Goal: Task Accomplishment & Management: Manage account settings

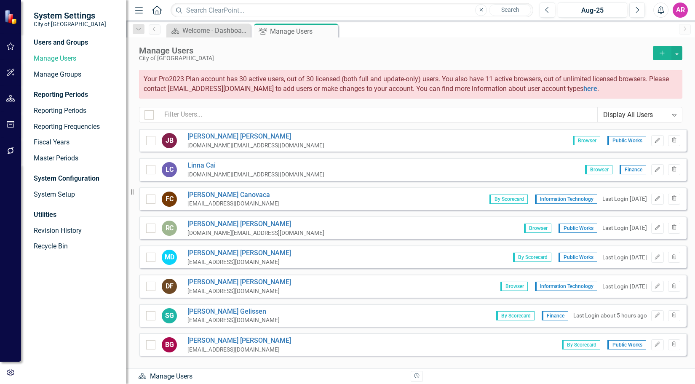
scroll to position [842, 0]
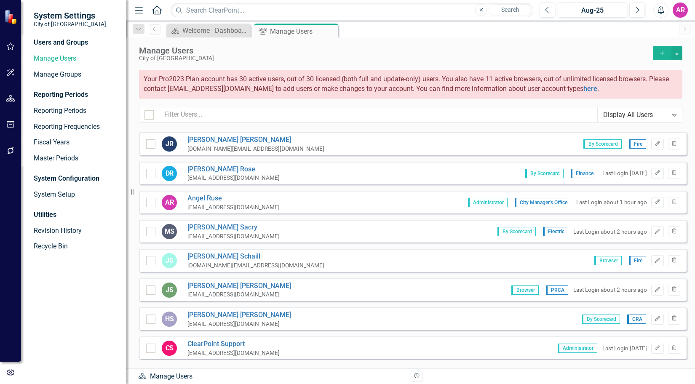
click at [619, 35] on div "Dashboard Welcome - Dashboard Close Group Manage Users Pin Close" at bounding box center [420, 30] width 510 height 13
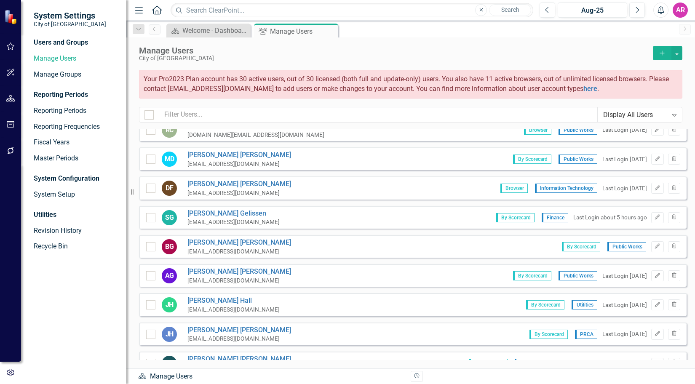
scroll to position [0, 0]
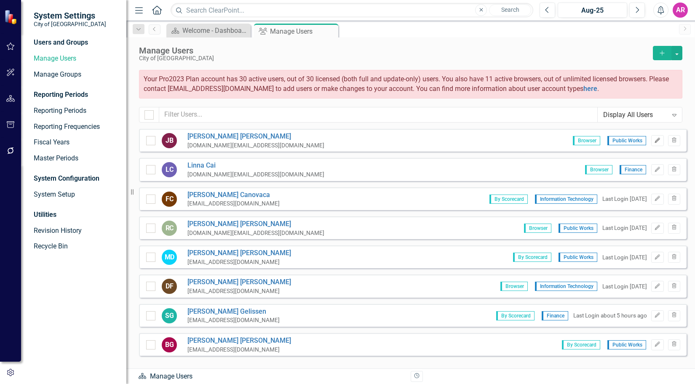
click at [654, 140] on icon "Edit" at bounding box center [657, 140] width 6 height 5
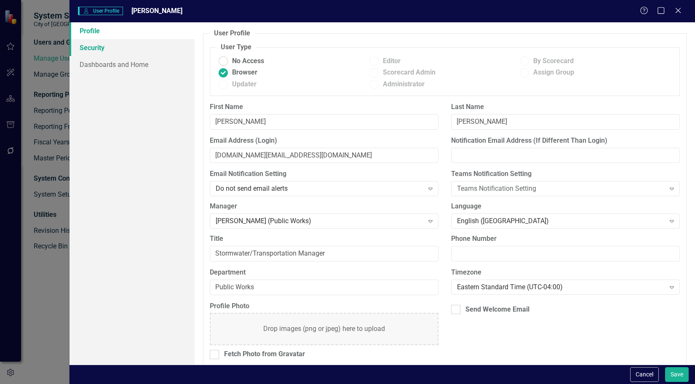
click at [140, 48] on link "Security" at bounding box center [131, 47] width 125 height 17
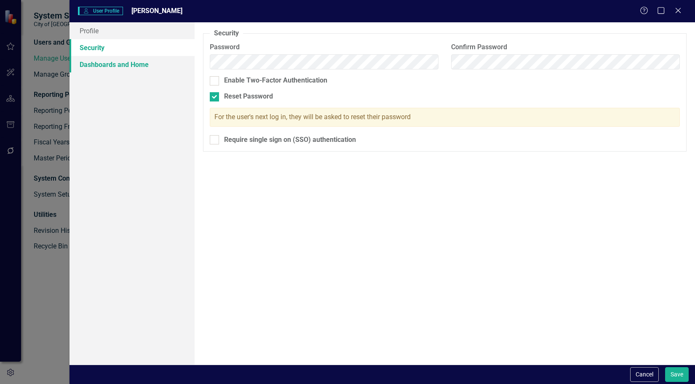
click at [144, 64] on link "Dashboards and Home" at bounding box center [131, 64] width 125 height 17
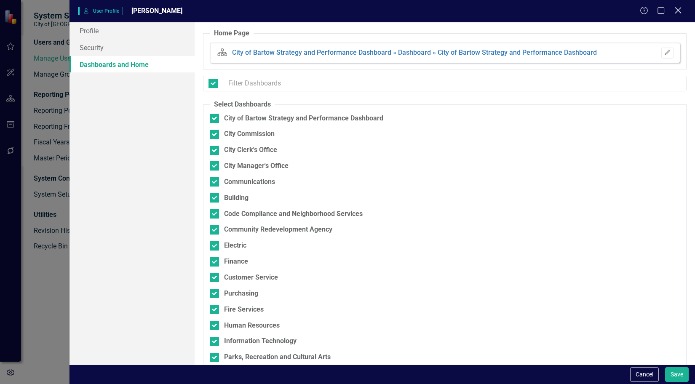
click at [676, 13] on icon at bounding box center [678, 10] width 6 height 6
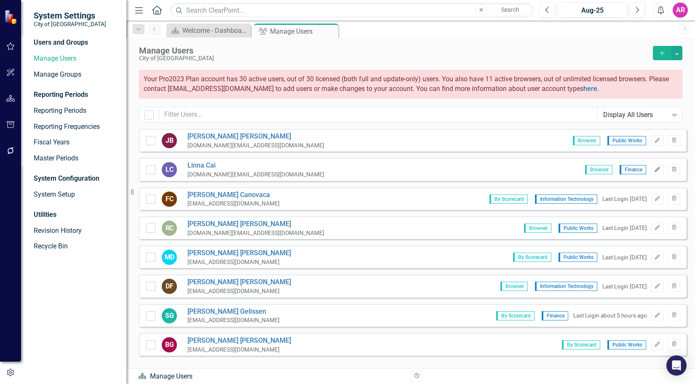
click at [651, 173] on button "Edit" at bounding box center [657, 169] width 12 height 11
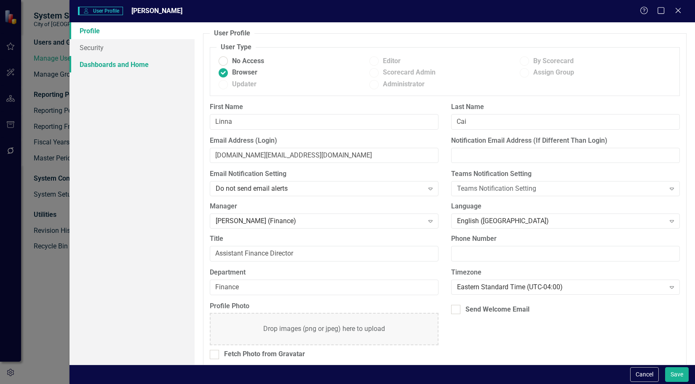
click at [128, 62] on link "Dashboards and Home" at bounding box center [131, 64] width 125 height 17
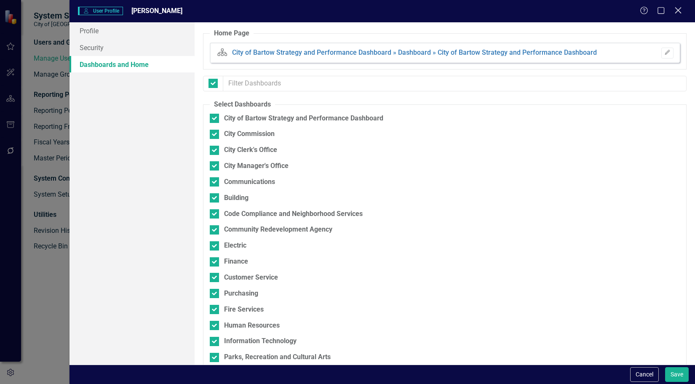
click at [676, 12] on icon at bounding box center [678, 10] width 6 height 6
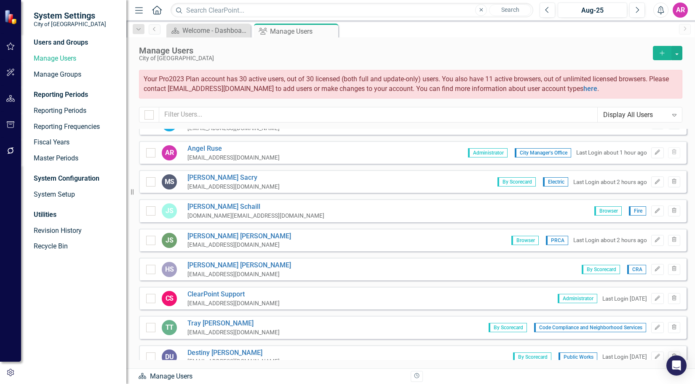
scroll to position [888, 0]
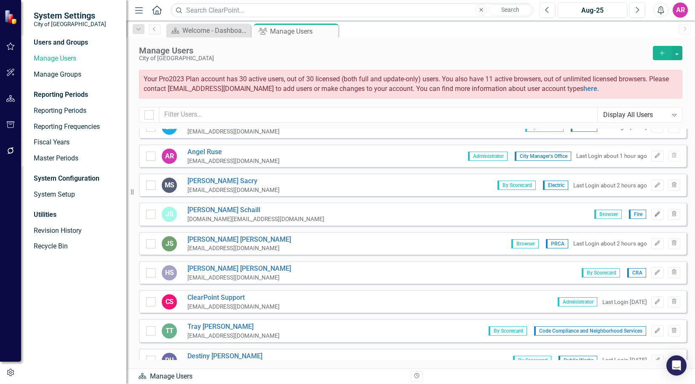
click at [655, 213] on icon "button" at bounding box center [657, 213] width 5 height 5
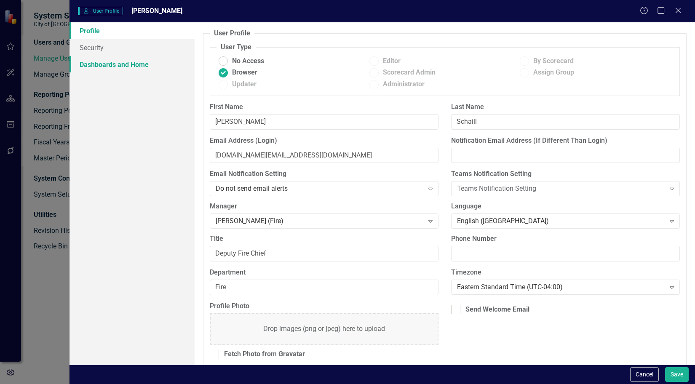
click at [122, 64] on link "Dashboards and Home" at bounding box center [131, 64] width 125 height 17
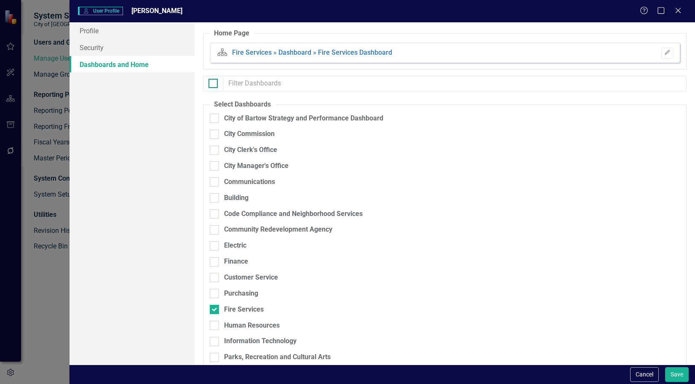
click at [212, 81] on input "checkbox" at bounding box center [210, 81] width 5 height 5
checkbox input "true"
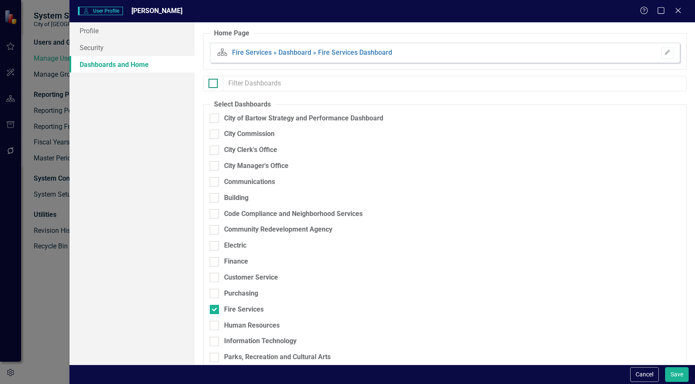
checkbox input "true"
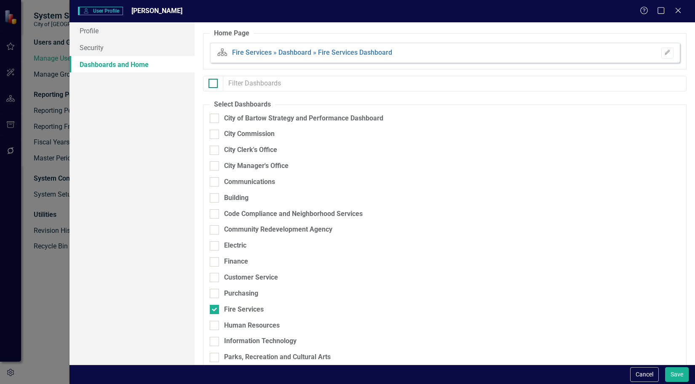
checkbox input "true"
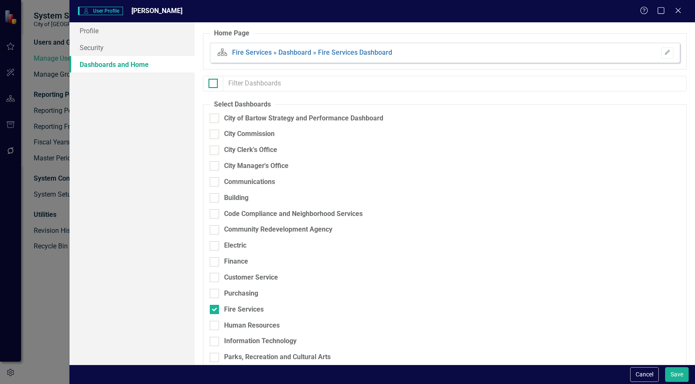
checkbox input "true"
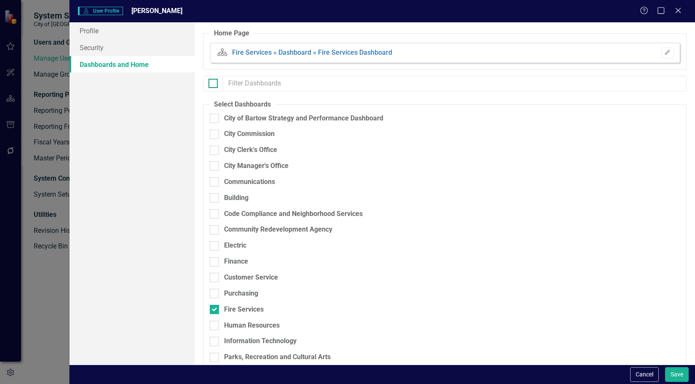
checkbox input "true"
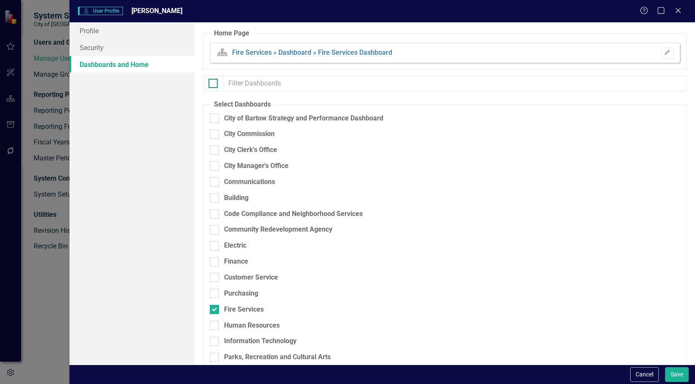
checkbox input "true"
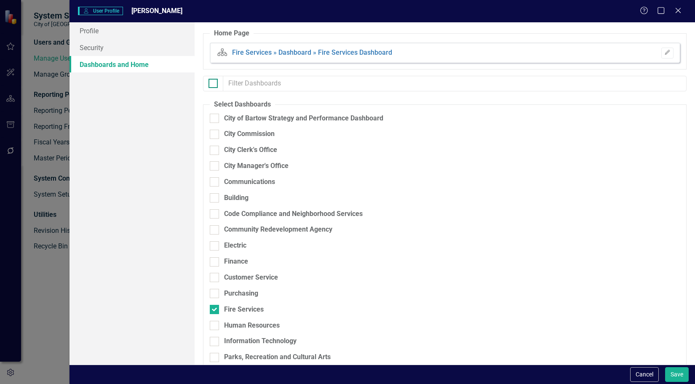
checkbox input "true"
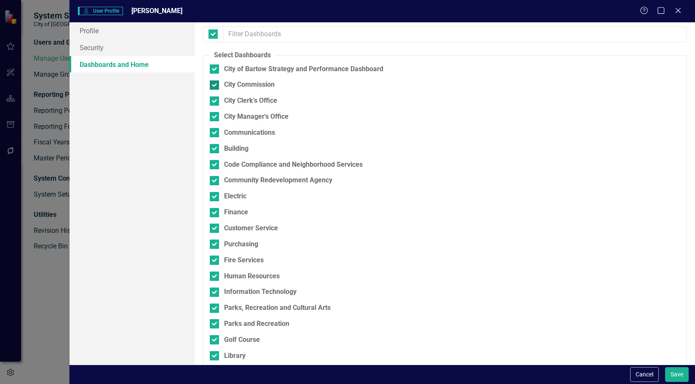
scroll to position [0, 0]
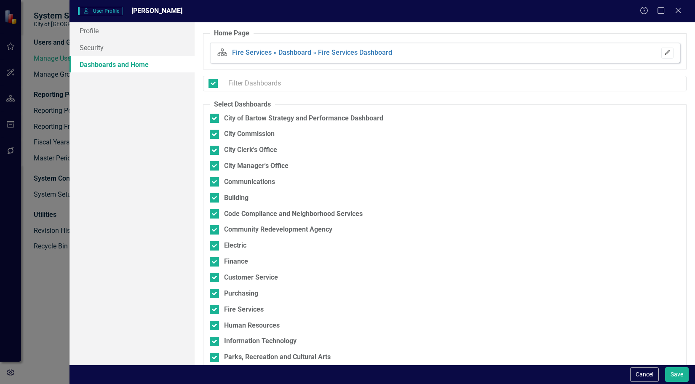
click at [664, 55] on icon "Edit" at bounding box center [667, 52] width 6 height 5
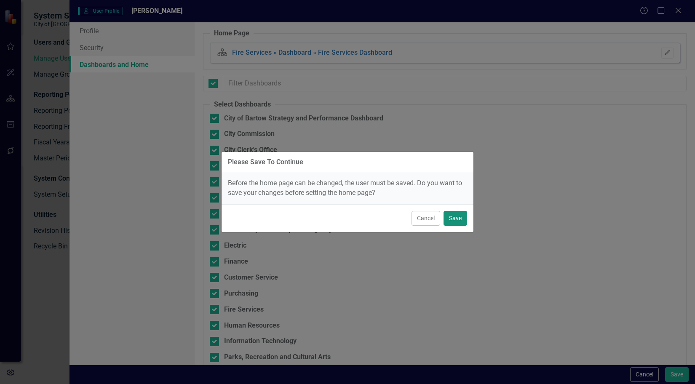
click at [461, 220] on button "Save" at bounding box center [455, 218] width 24 height 15
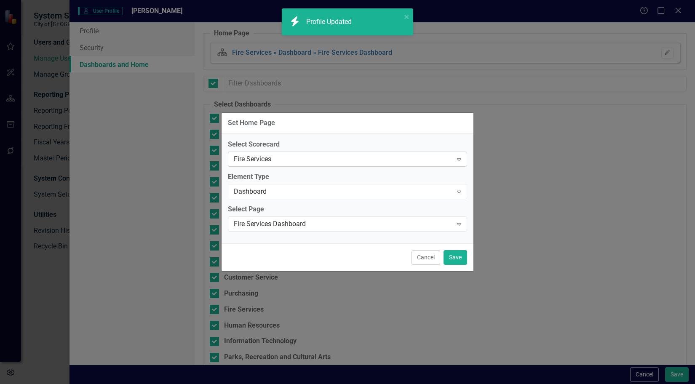
click at [358, 157] on div "Fire Services" at bounding box center [343, 160] width 219 height 10
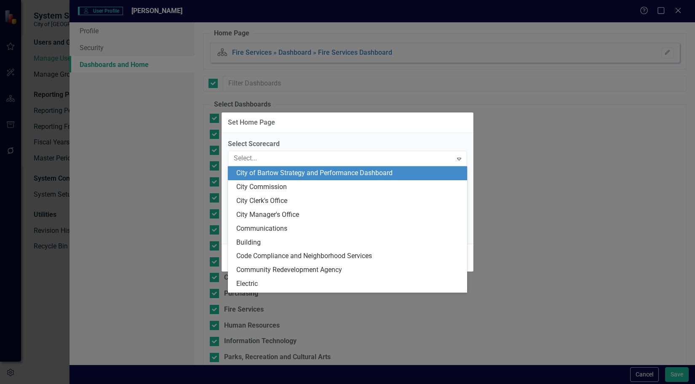
click at [387, 178] on div "City of Bartow Strategy and Performance Dashboard" at bounding box center [349, 173] width 226 height 10
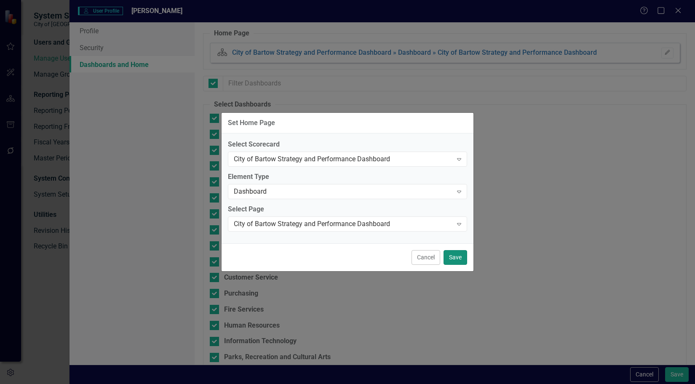
click at [456, 261] on button "Save" at bounding box center [455, 257] width 24 height 15
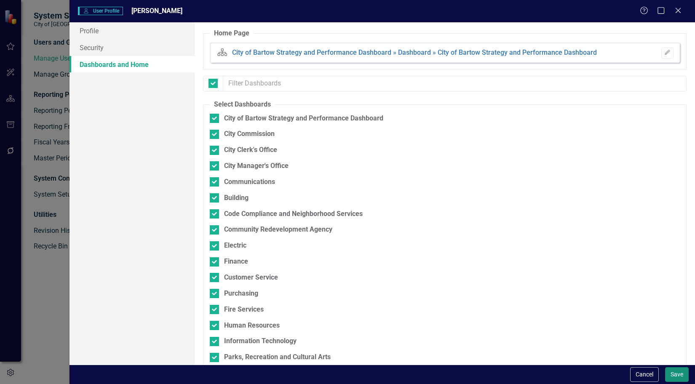
click at [676, 376] on button "Save" at bounding box center [677, 374] width 24 height 15
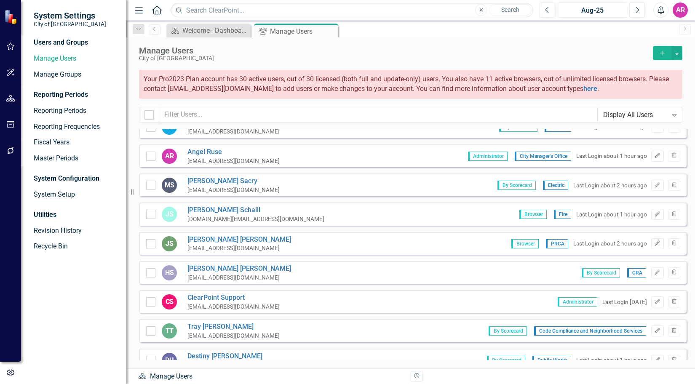
click at [654, 243] on icon "Edit" at bounding box center [657, 243] width 6 height 5
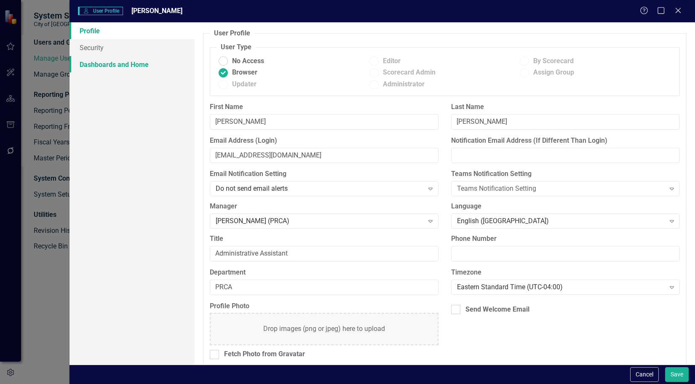
click at [149, 69] on link "Dashboards and Home" at bounding box center [131, 64] width 125 height 17
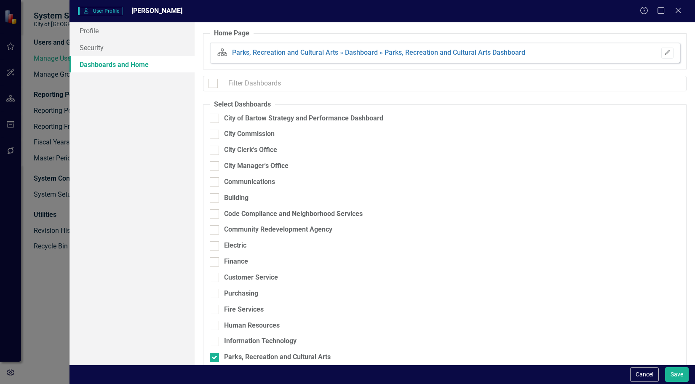
click at [208, 78] on div at bounding box center [213, 84] width 20 height 16
click at [215, 81] on div at bounding box center [212, 83] width 9 height 9
click at [214, 81] on input "checkbox" at bounding box center [210, 81] width 5 height 5
checkbox input "true"
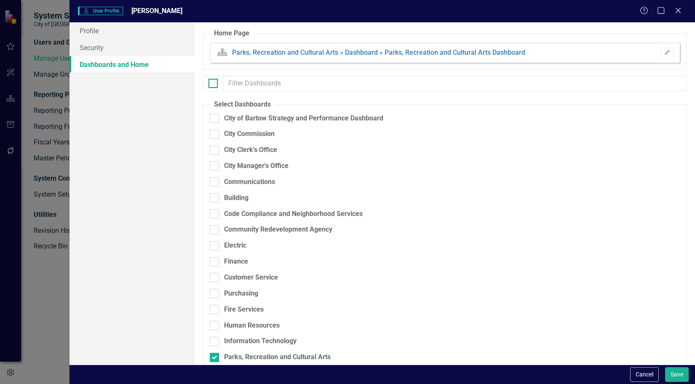
checkbox input "true"
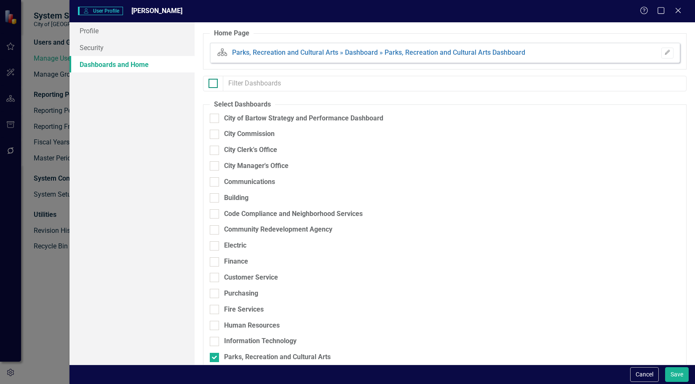
checkbox input "true"
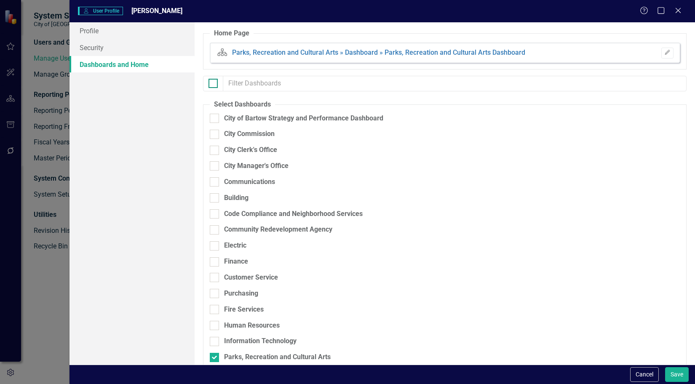
checkbox input "true"
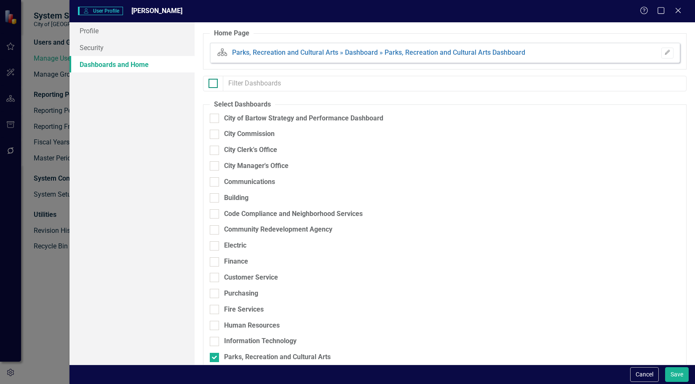
checkbox input "true"
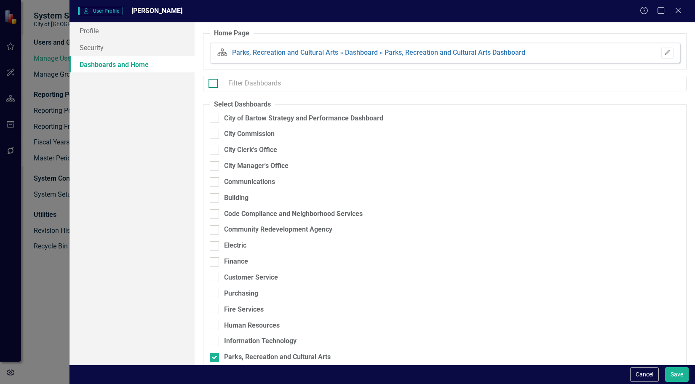
checkbox input "true"
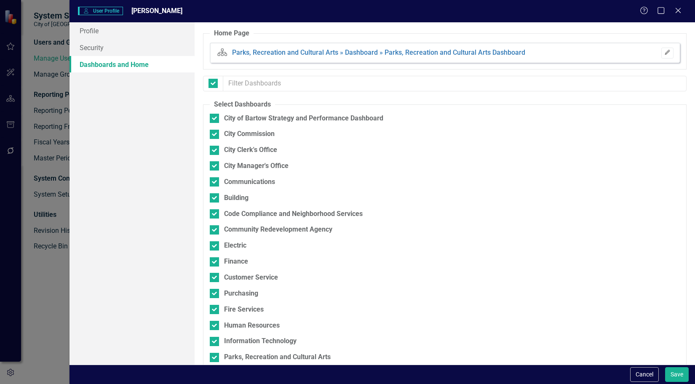
click at [664, 51] on icon "Edit" at bounding box center [667, 52] width 6 height 5
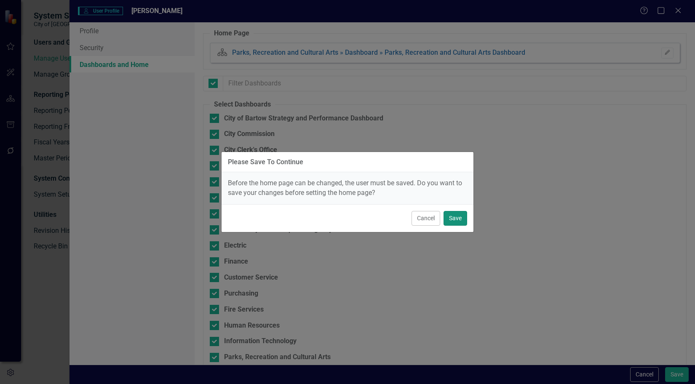
click at [458, 218] on button "Save" at bounding box center [455, 218] width 24 height 15
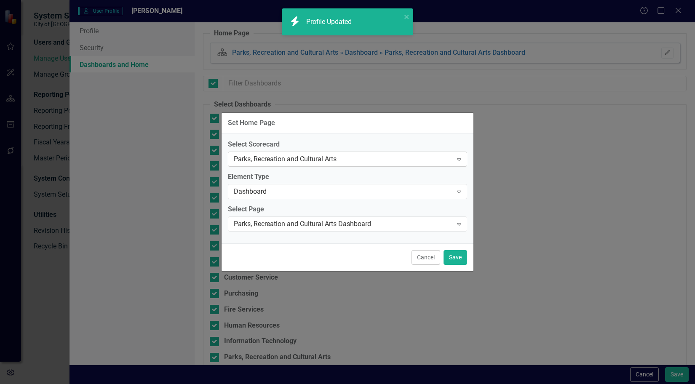
click at [405, 157] on div "Parks, Recreation and Cultural Arts" at bounding box center [343, 160] width 219 height 10
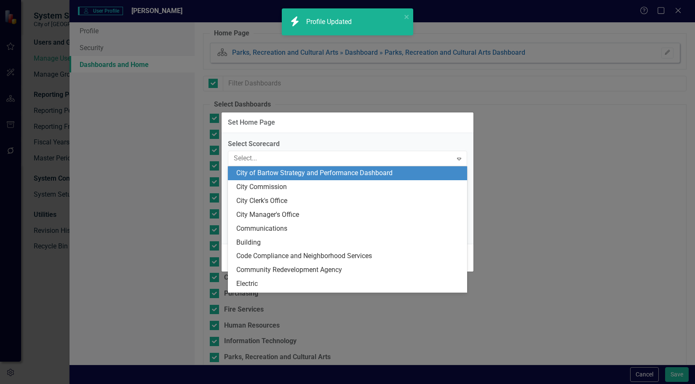
click at [396, 172] on div "City of Bartow Strategy and Performance Dashboard" at bounding box center [349, 173] width 226 height 10
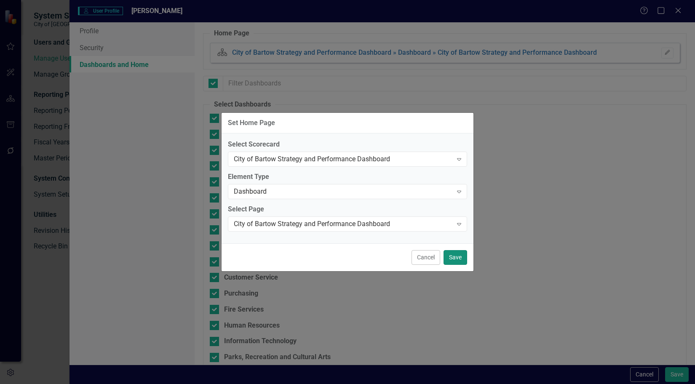
click at [458, 258] on button "Save" at bounding box center [455, 257] width 24 height 15
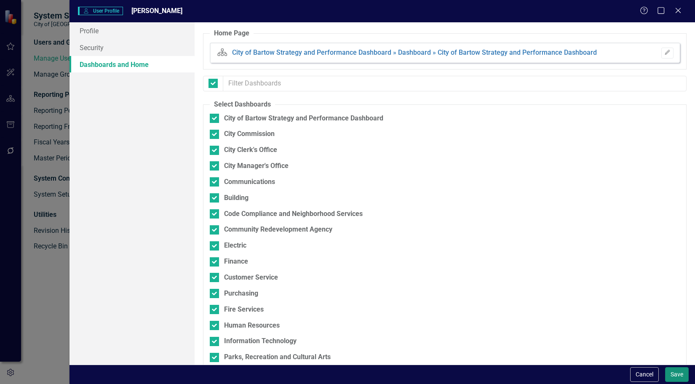
click at [681, 376] on button "Save" at bounding box center [677, 374] width 24 height 15
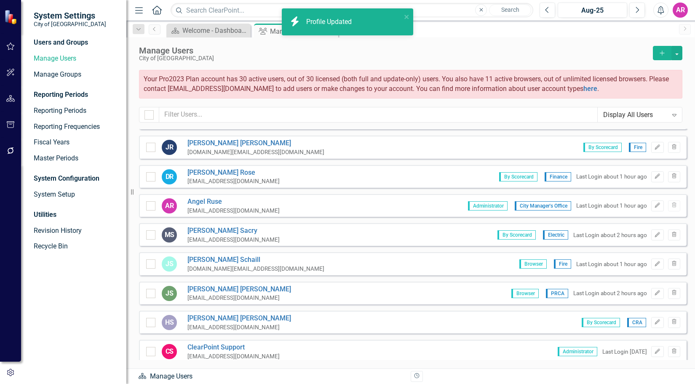
scroll to position [1015, 0]
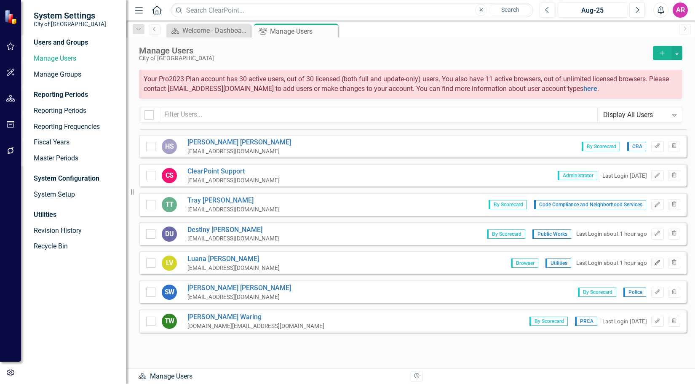
click at [654, 261] on icon "Edit" at bounding box center [657, 262] width 6 height 5
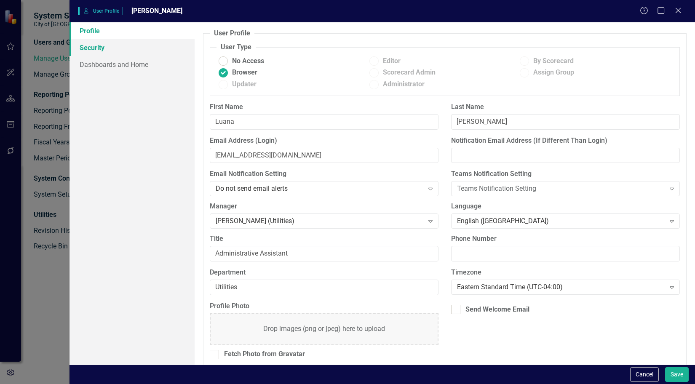
click at [128, 47] on link "Security" at bounding box center [131, 47] width 125 height 17
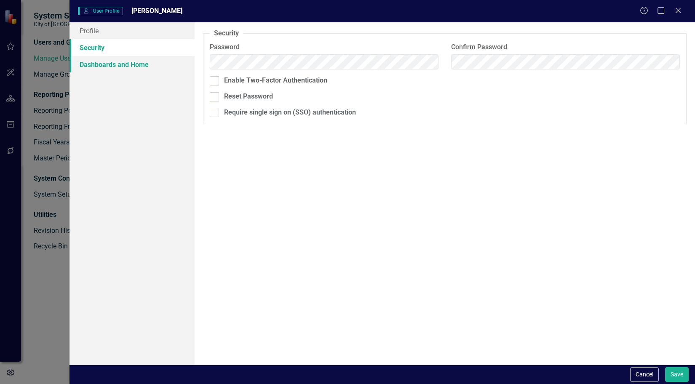
click at [134, 61] on link "Dashboards and Home" at bounding box center [131, 64] width 125 height 17
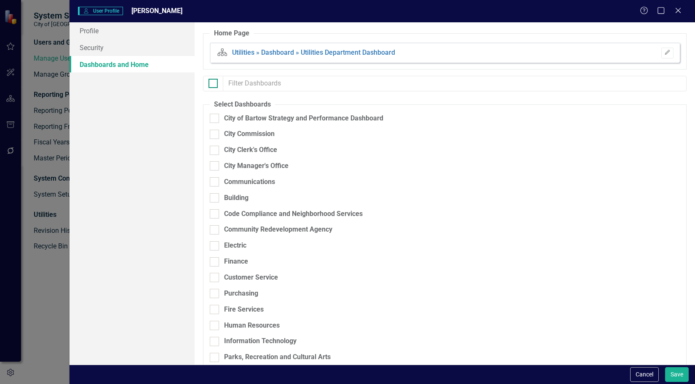
click at [216, 83] on div at bounding box center [212, 83] width 9 height 9
click at [214, 83] on input "checkbox" at bounding box center [210, 81] width 5 height 5
checkbox input "true"
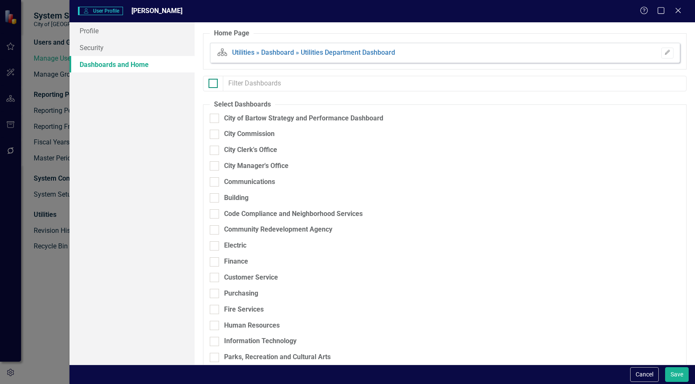
checkbox input "true"
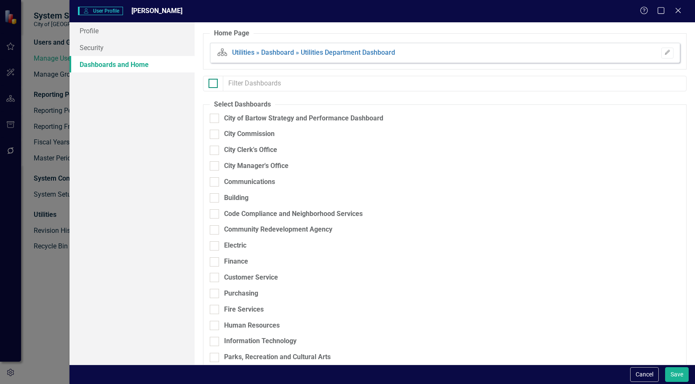
checkbox input "true"
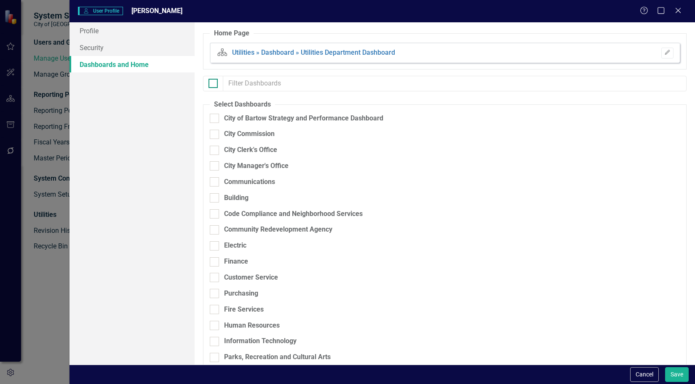
checkbox input "true"
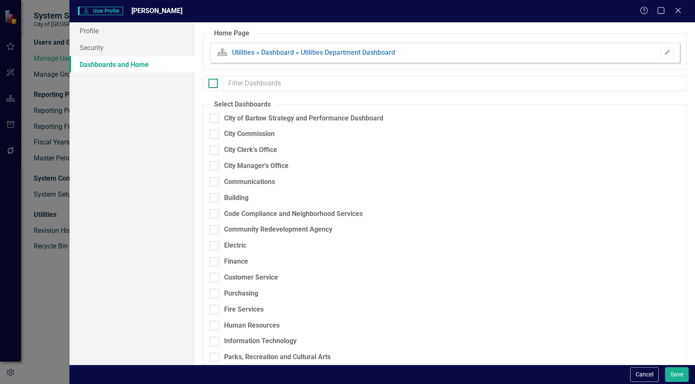
checkbox input "true"
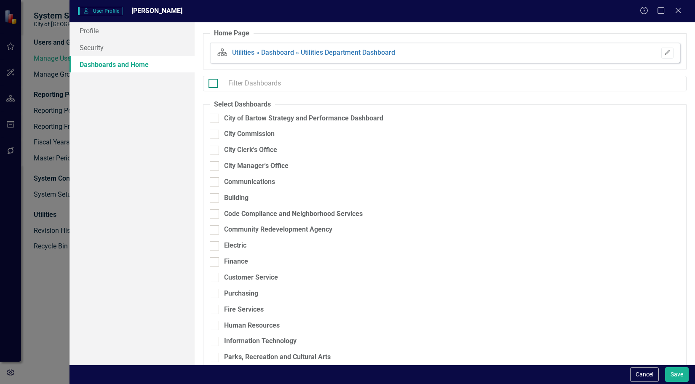
checkbox input "true"
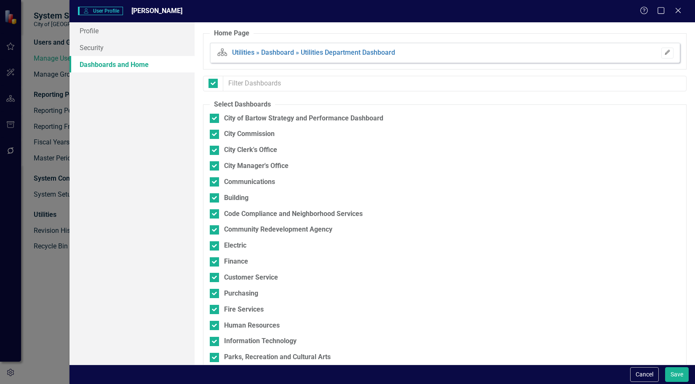
click at [662, 50] on button "Edit" at bounding box center [667, 53] width 12 height 11
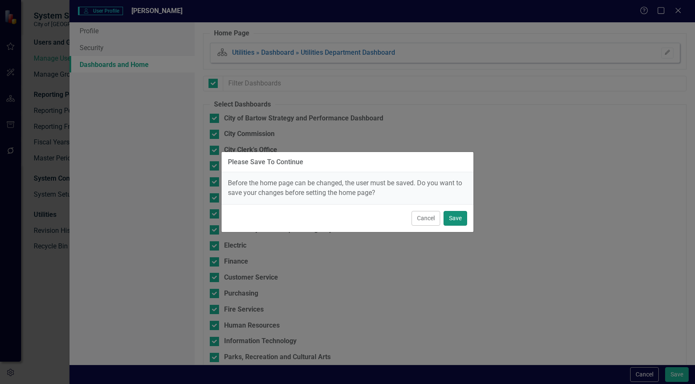
click at [452, 213] on button "Save" at bounding box center [455, 218] width 24 height 15
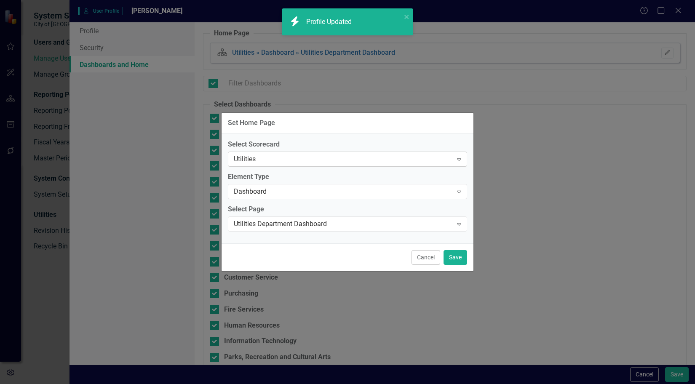
click at [382, 156] on div "Utilities" at bounding box center [343, 160] width 219 height 10
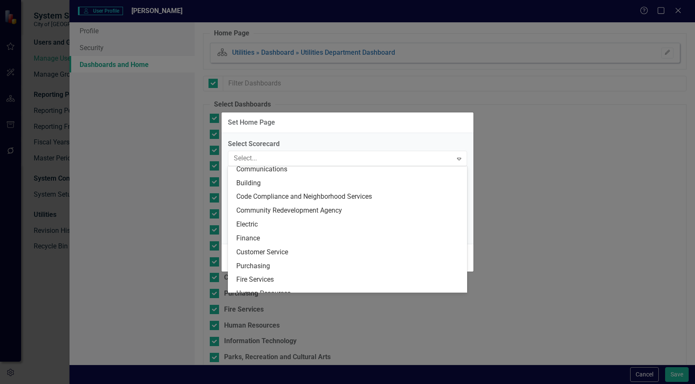
scroll to position [0, 0]
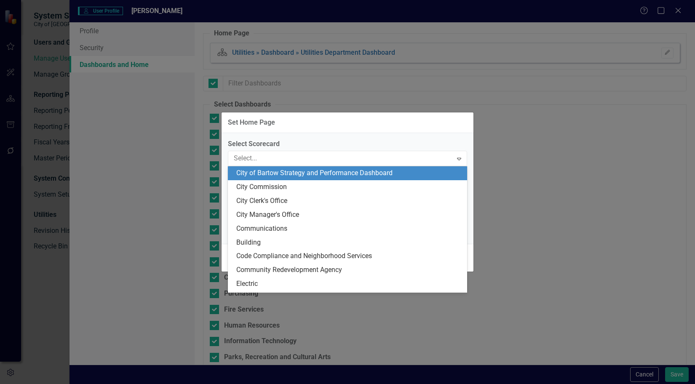
click at [406, 171] on div "City of Bartow Strategy and Performance Dashboard" at bounding box center [349, 173] width 226 height 10
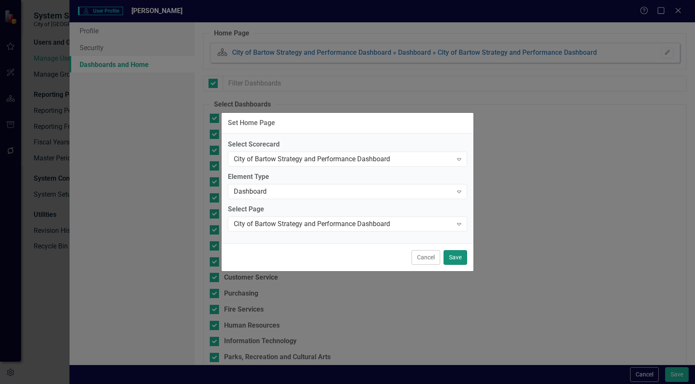
click at [458, 257] on button "Save" at bounding box center [455, 257] width 24 height 15
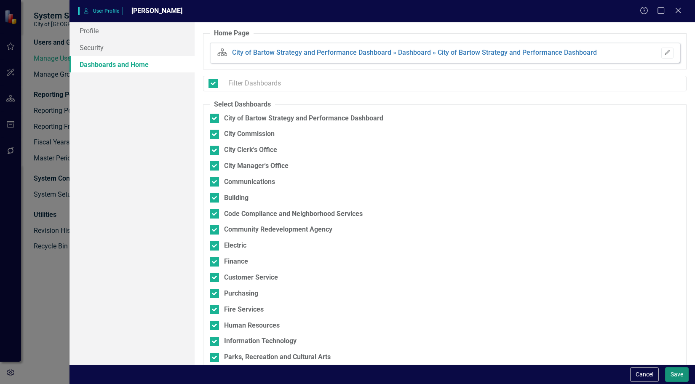
click at [675, 374] on button "Save" at bounding box center [677, 374] width 24 height 15
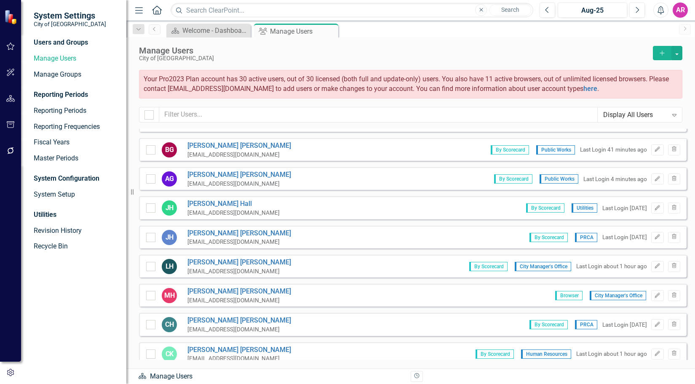
scroll to position [173, 0]
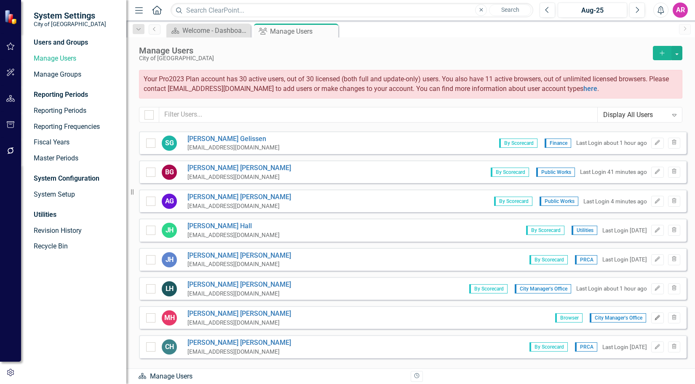
click at [654, 315] on icon "Edit" at bounding box center [657, 317] width 6 height 5
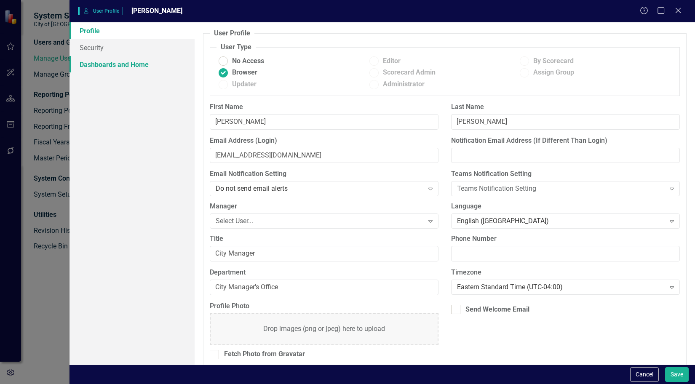
click at [128, 64] on link "Dashboards and Home" at bounding box center [131, 64] width 125 height 17
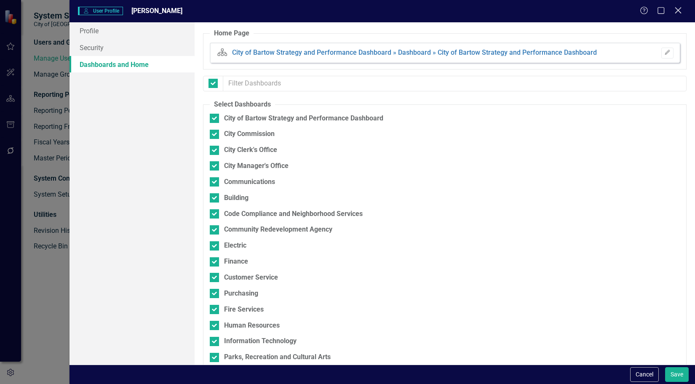
click at [677, 9] on icon at bounding box center [678, 10] width 6 height 6
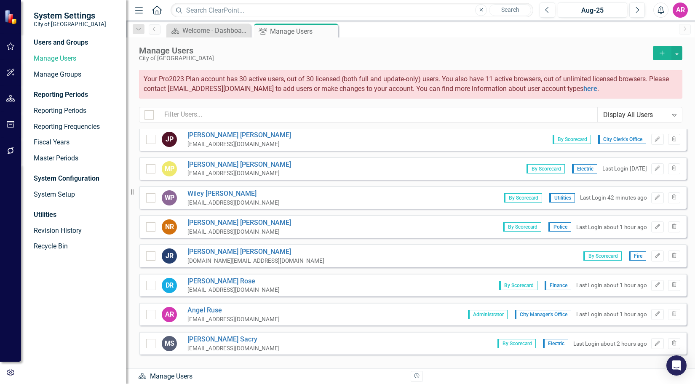
scroll to position [678, 0]
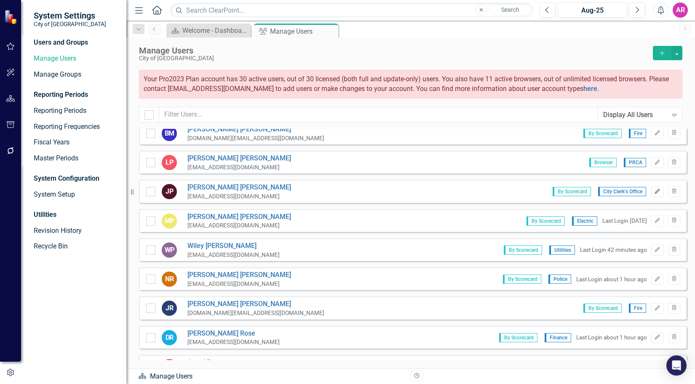
click at [655, 192] on icon "button" at bounding box center [657, 191] width 5 height 5
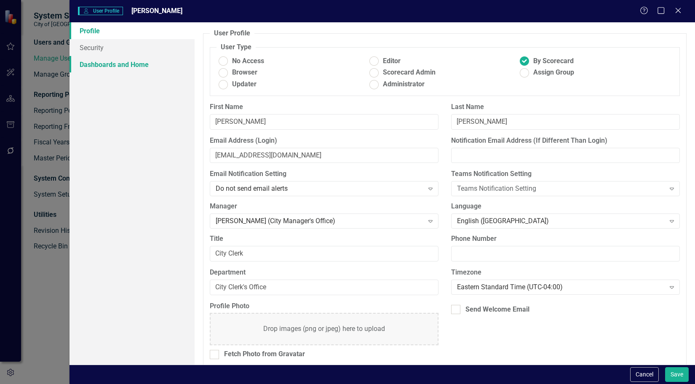
click at [121, 66] on link "Dashboards and Home" at bounding box center [131, 64] width 125 height 17
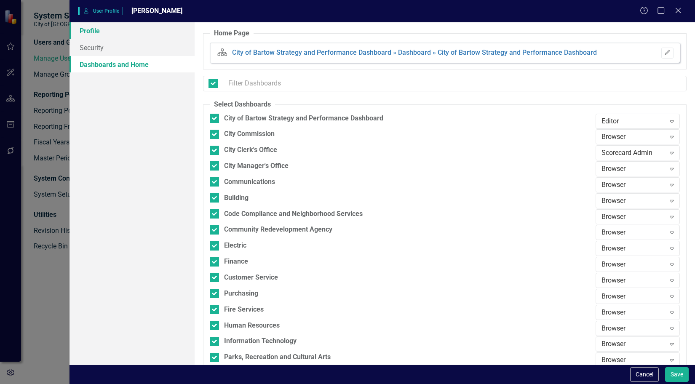
click at [118, 25] on link "Profile" at bounding box center [131, 30] width 125 height 17
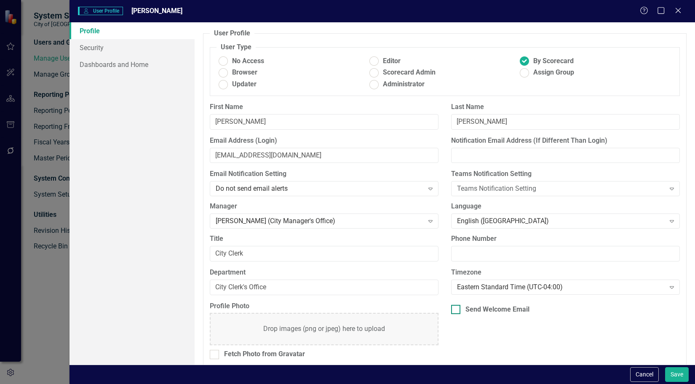
click at [522, 310] on div "Send Welcome Email" at bounding box center [497, 310] width 64 height 10
click at [456, 310] on input "Send Welcome Email" at bounding box center [453, 307] width 5 height 5
checkbox input "true"
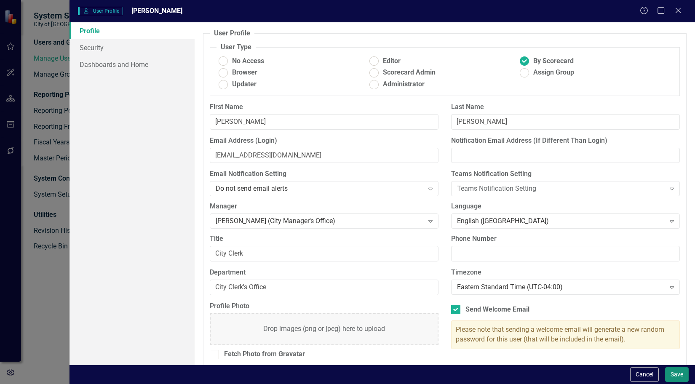
click at [673, 375] on button "Save" at bounding box center [677, 374] width 24 height 15
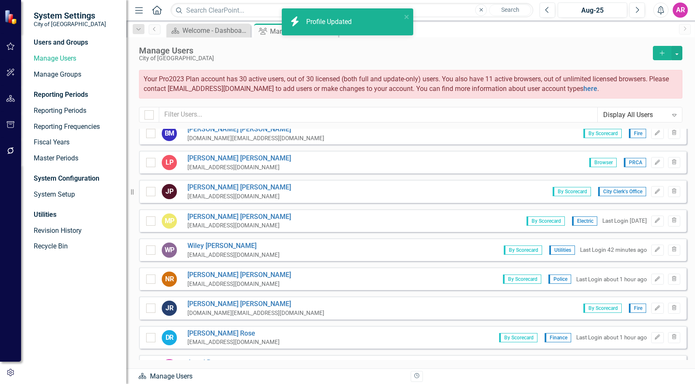
click at [64, 294] on div "Users and Groups Manage Users Manage Groups Reporting Periods Reporting Periods…" at bounding box center [73, 211] width 105 height 346
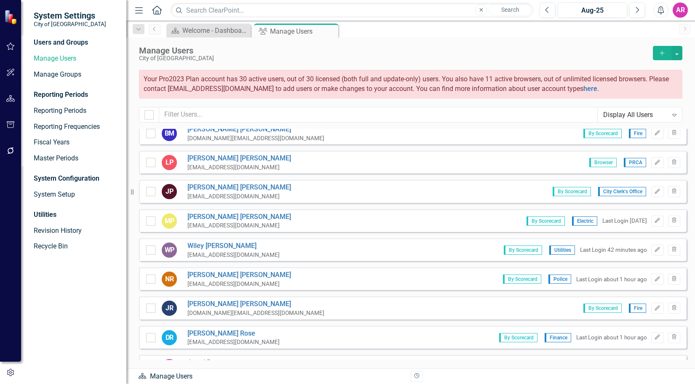
click at [592, 44] on div "Manage Users City of Bartow Add Your Pro2023 Plan account has 30 active users, …" at bounding box center [410, 82] width 568 height 91
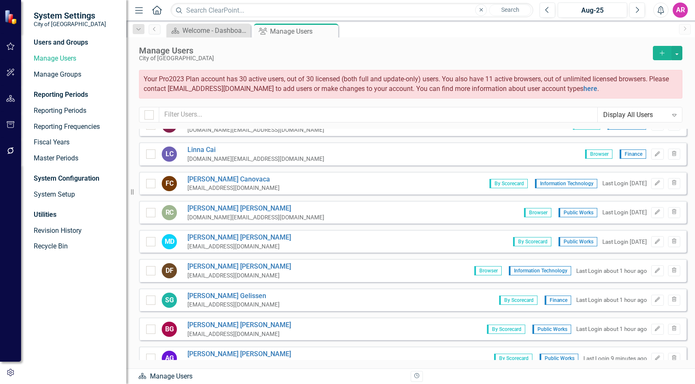
scroll to position [0, 0]
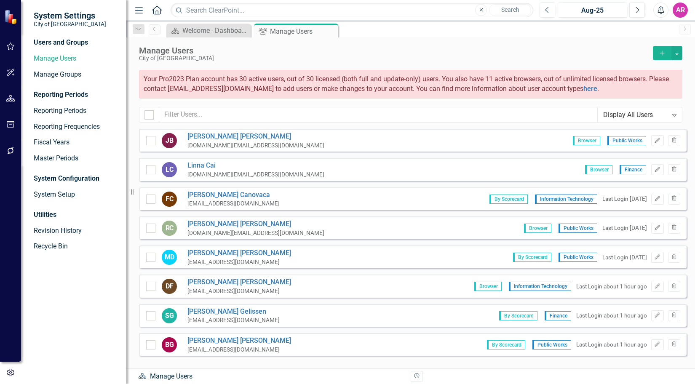
click at [690, 91] on div "Manage Users City of Bartow Add Your Pro2023 Plan account has 30 active users, …" at bounding box center [410, 82] width 568 height 91
